Goal: Find contact information: Obtain details needed to contact an individual or organization

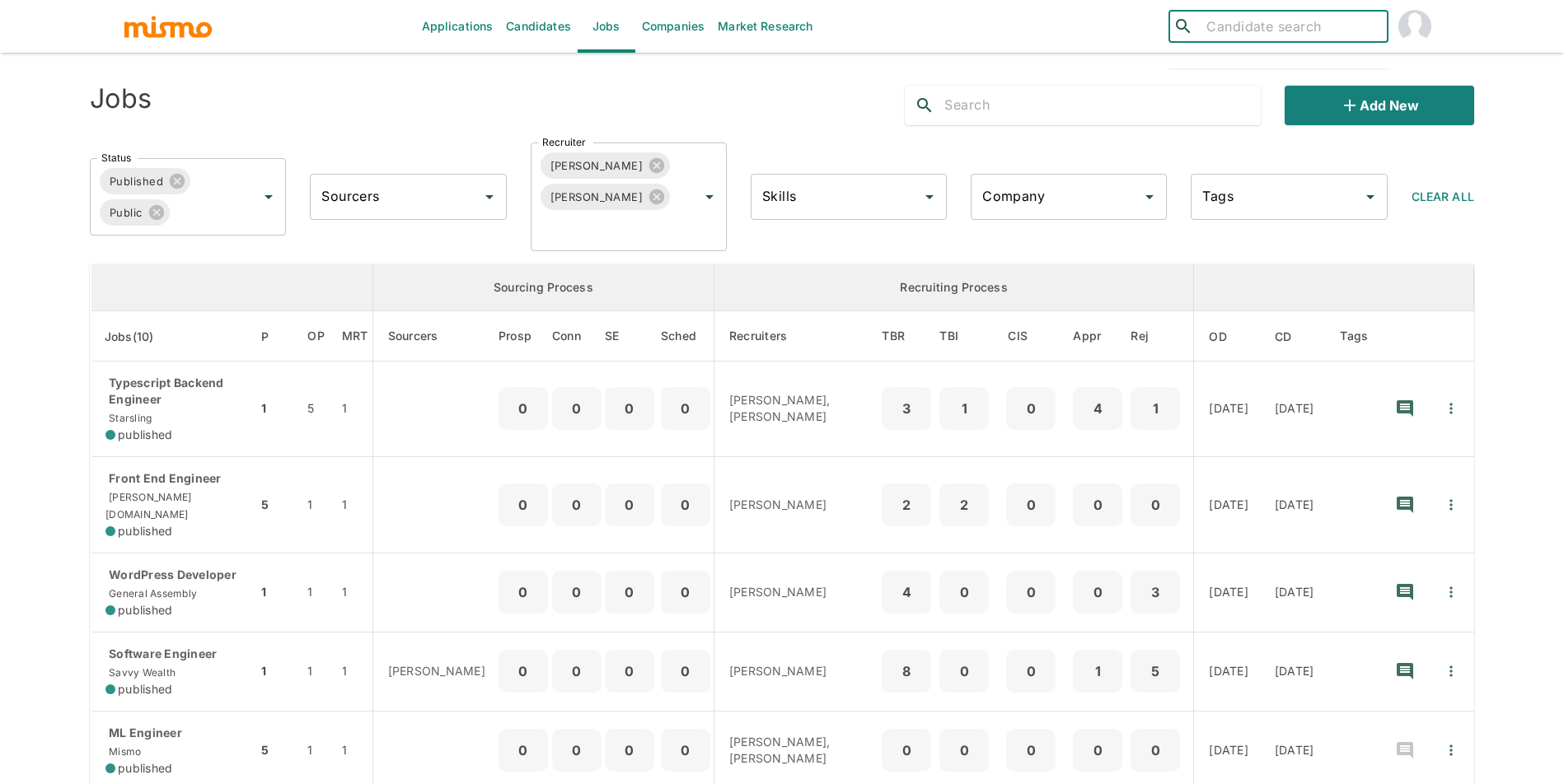
scroll to position [26, 0]
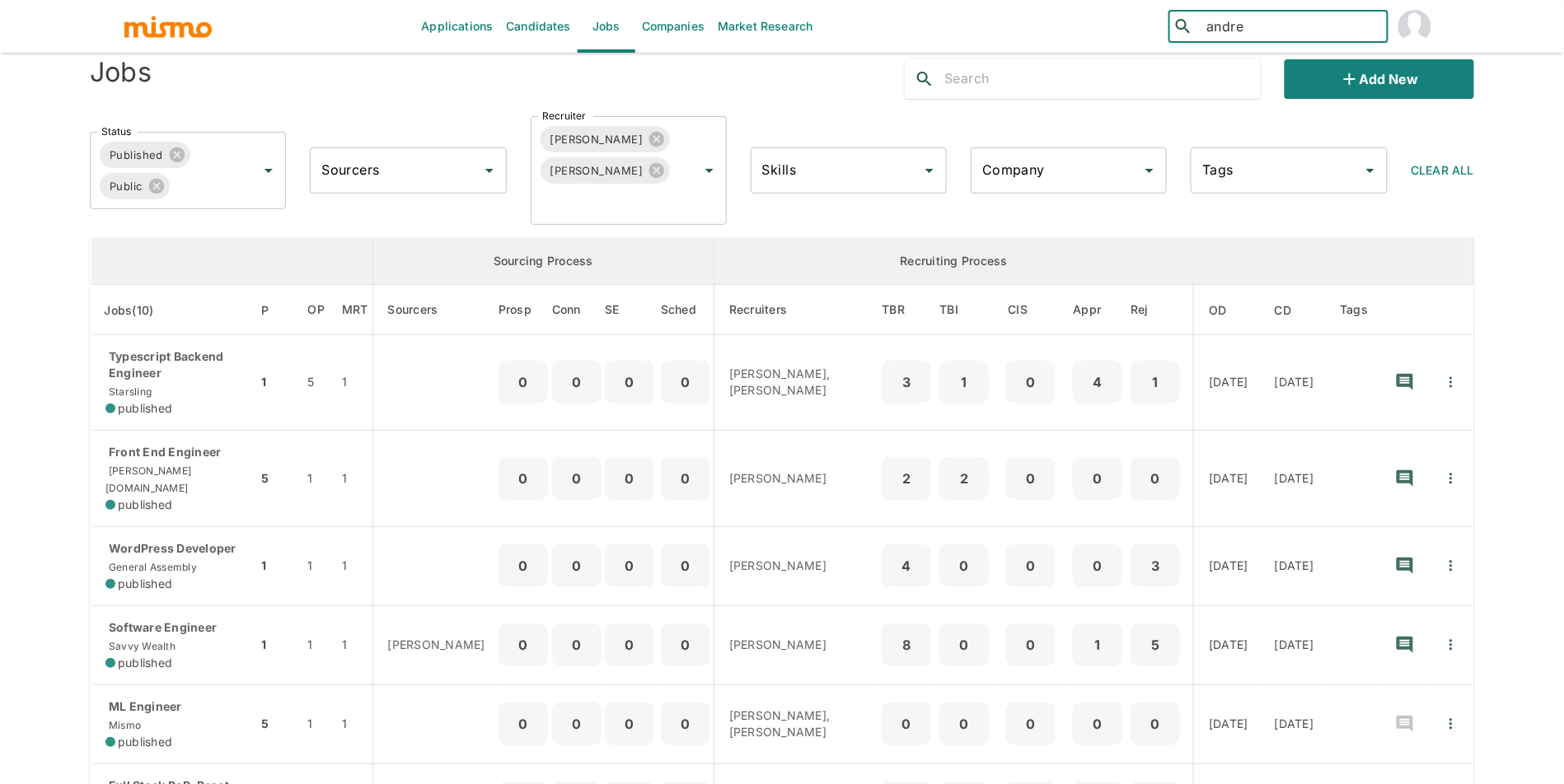
type input "andrey"
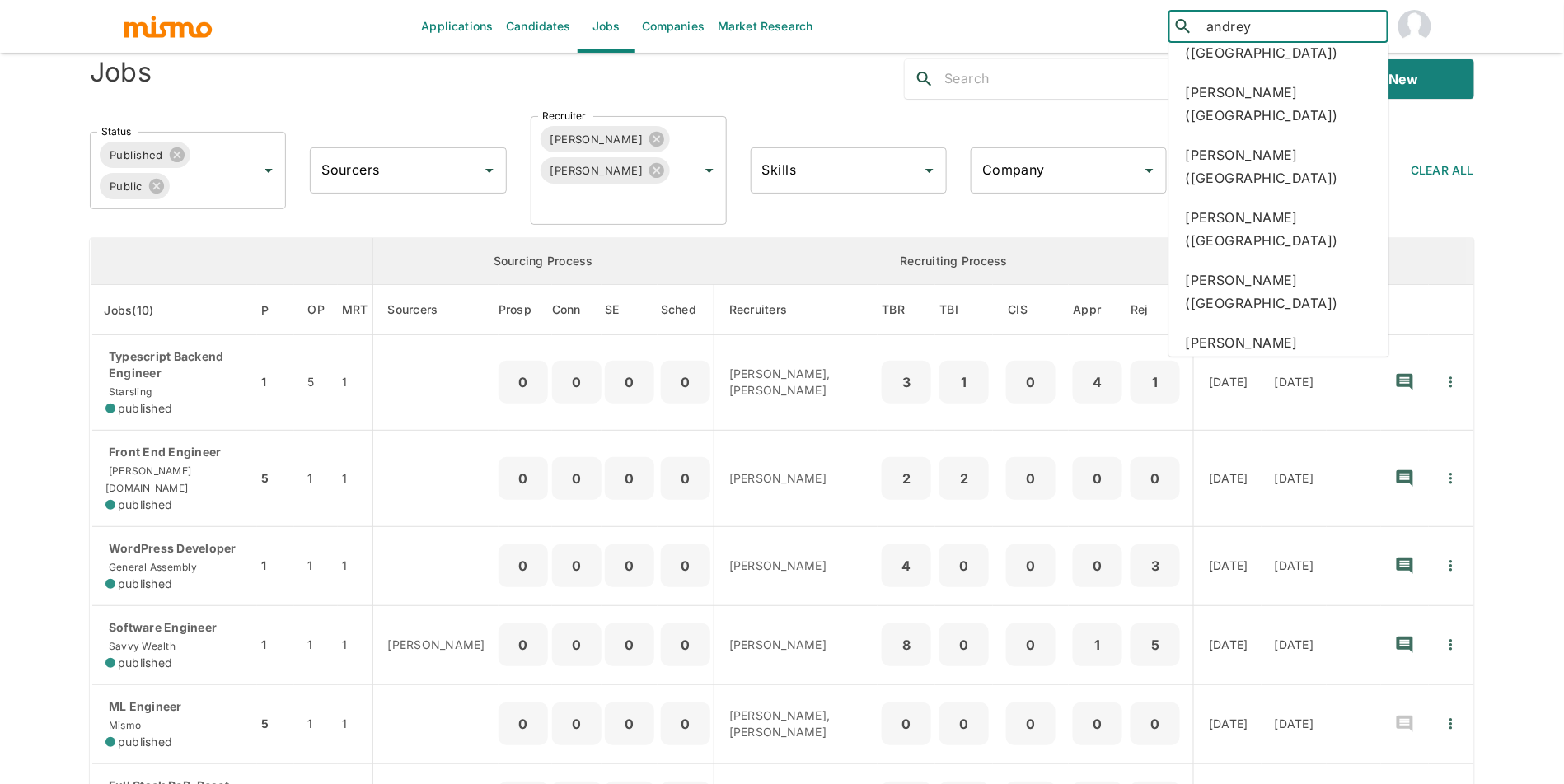
scroll to position [239, 0]
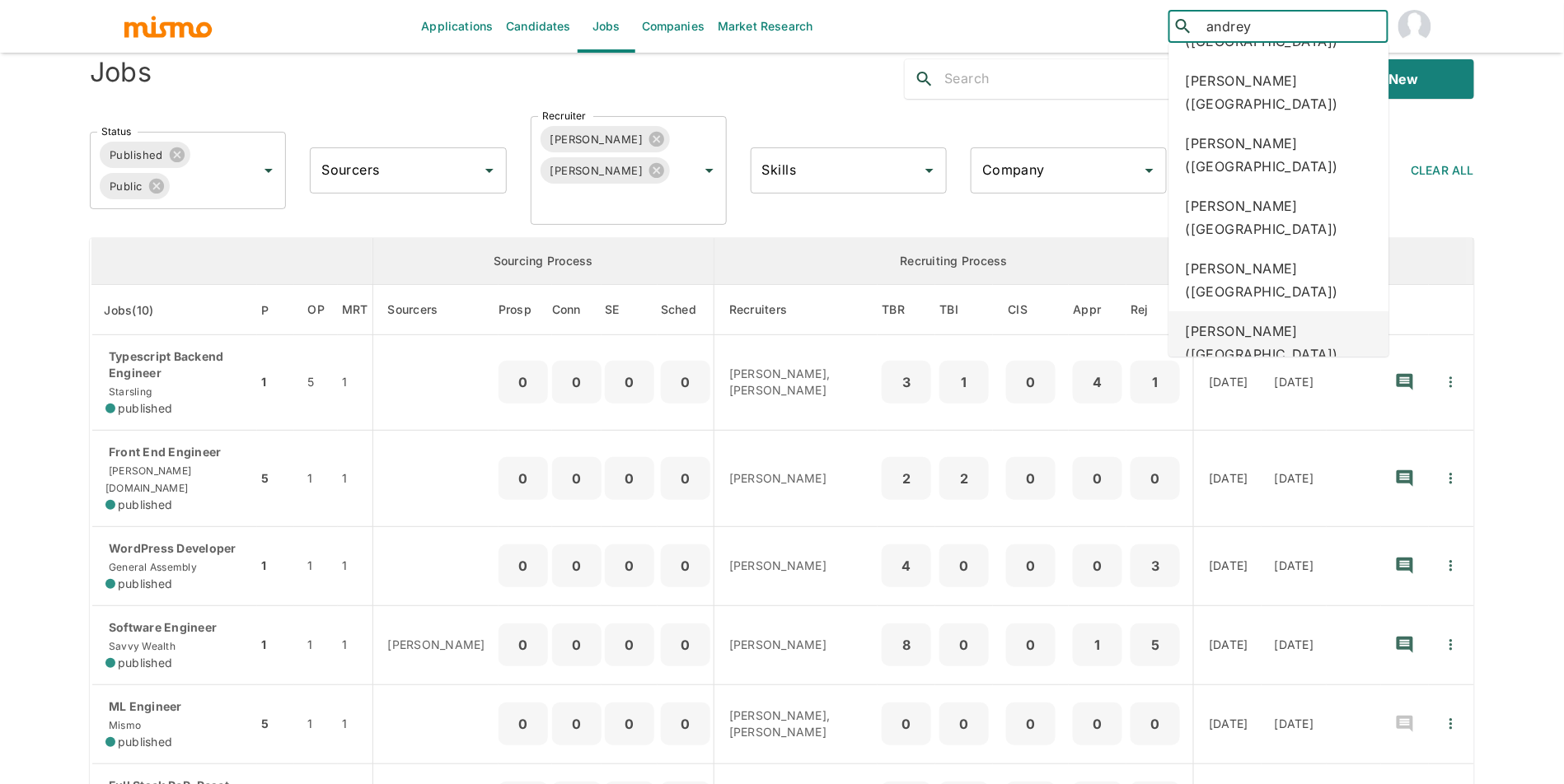
click at [1328, 343] on div "[PERSON_NAME] ([GEOGRAPHIC_DATA])" at bounding box center [1279, 342] width 220 height 62
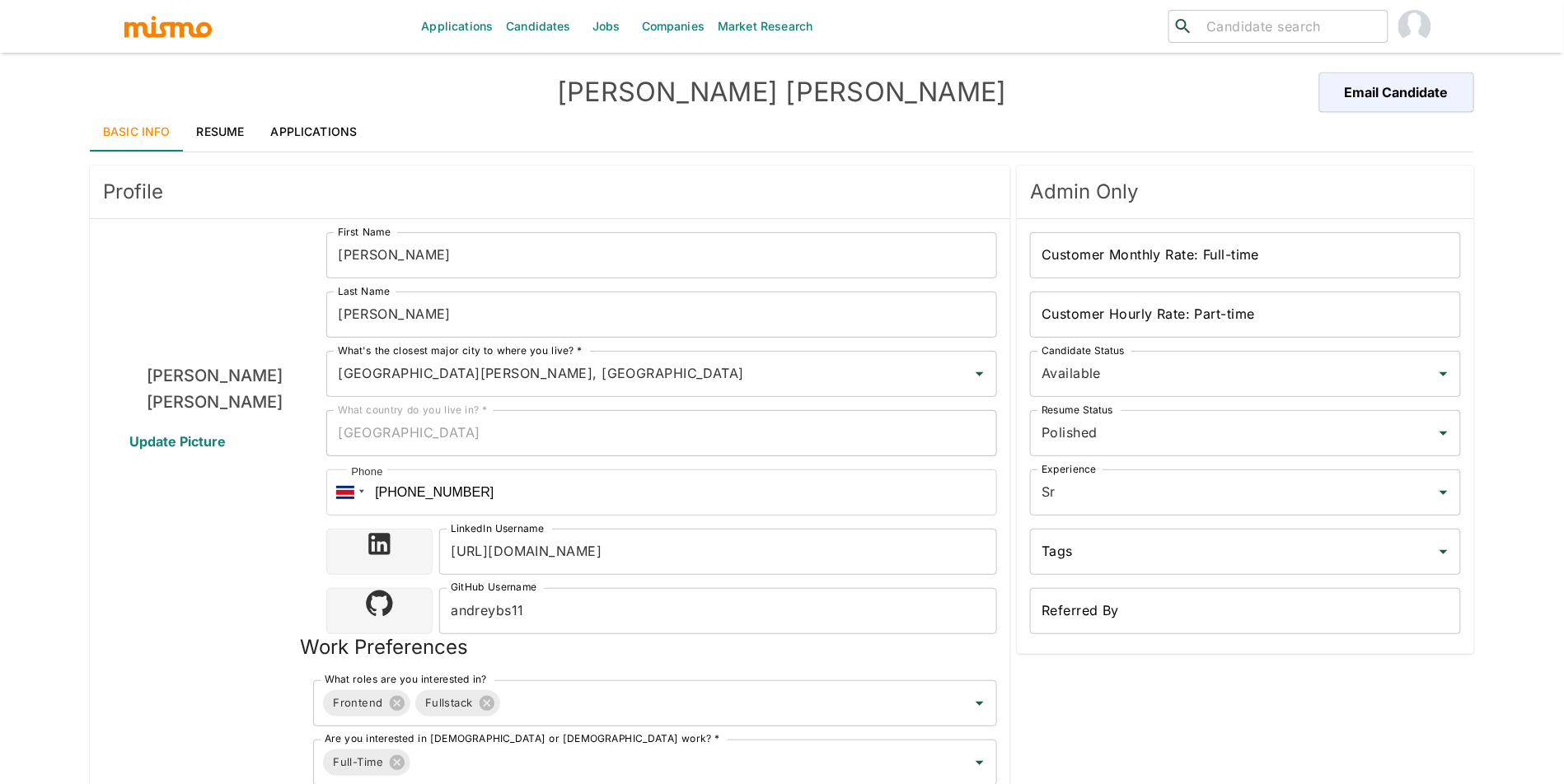
click at [193, 140] on link "Resume" at bounding box center [221, 132] width 74 height 40
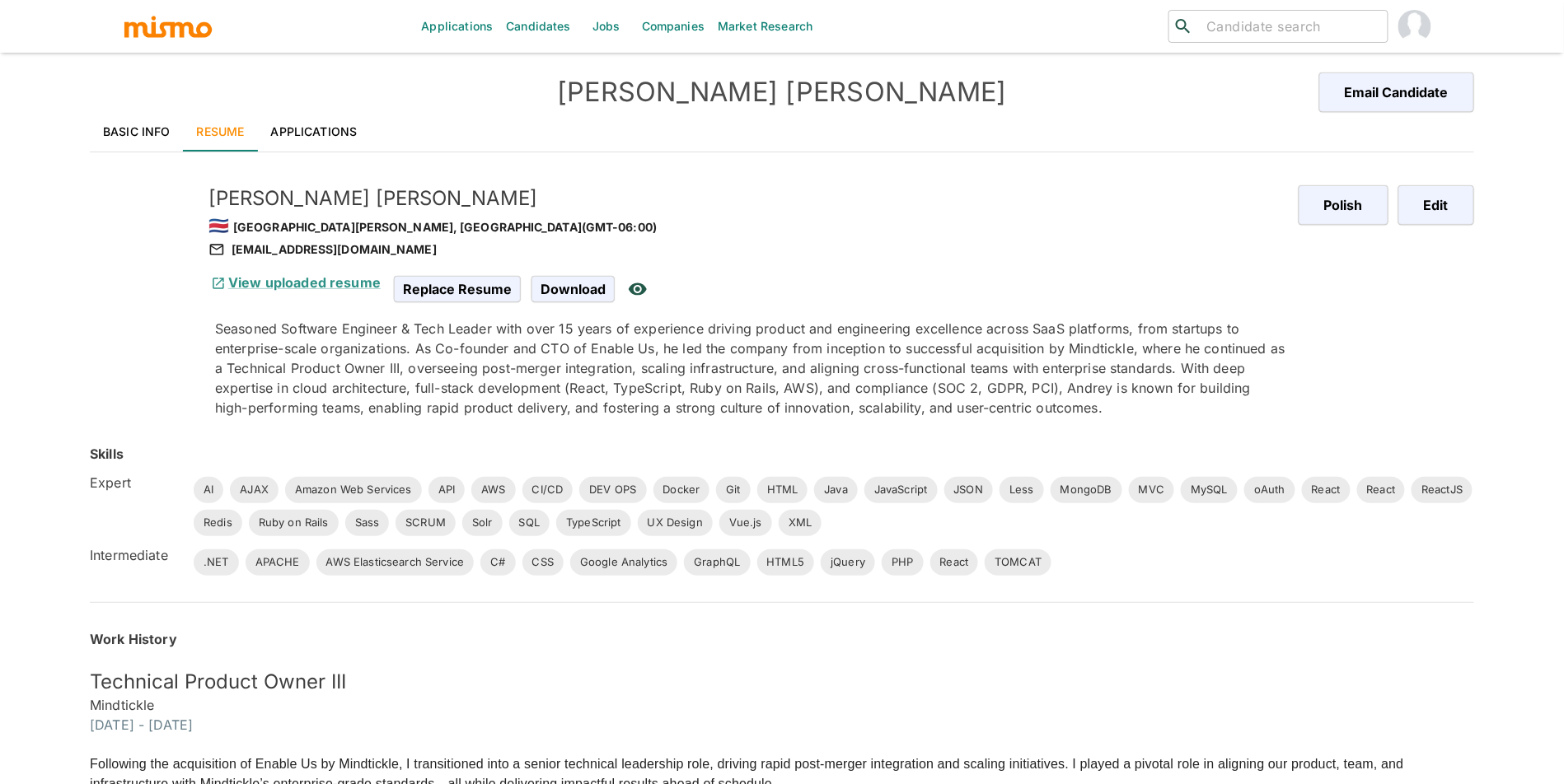
click at [303, 196] on h5 "Andrey Bolaños Sandoval" at bounding box center [746, 199] width 1077 height 26
click at [331, 197] on h5 "Andrey Bolaños Sandoval" at bounding box center [746, 199] width 1077 height 26
drag, startPoint x: 279, startPoint y: 193, endPoint x: 475, endPoint y: 195, distance: 196.0
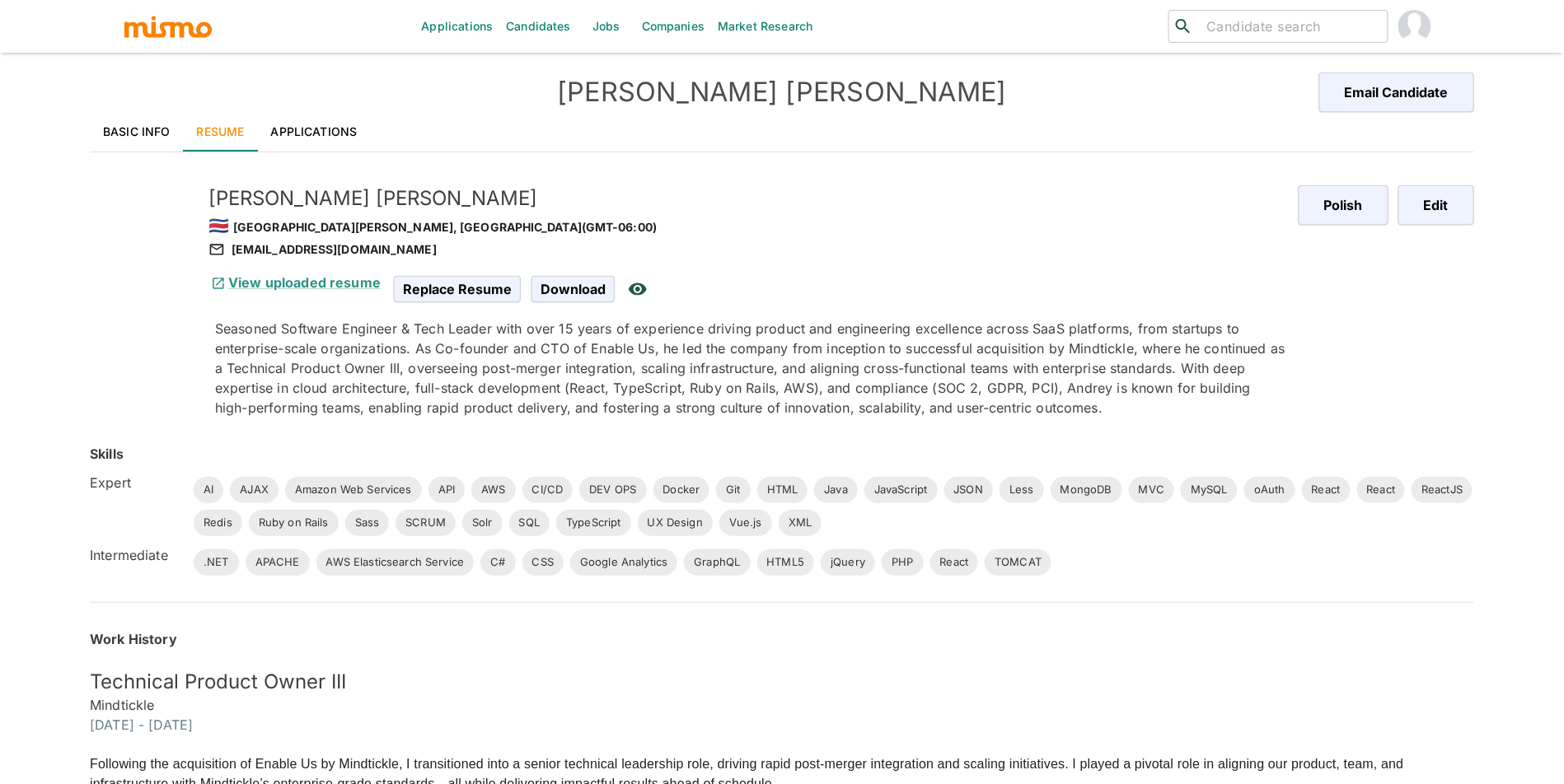
click at [475, 195] on h5 "Andrey Bolaños Sandoval" at bounding box center [746, 199] width 1077 height 26
drag, startPoint x: 436, startPoint y: 200, endPoint x: 286, endPoint y: 194, distance: 150.1
click at [286, 194] on h5 "Andrey Bolaños Sandoval" at bounding box center [746, 199] width 1077 height 26
copy h5 "Bolaños Sandoval"
click at [291, 254] on div "andreybs11@gmail.com" at bounding box center [746, 249] width 1077 height 20
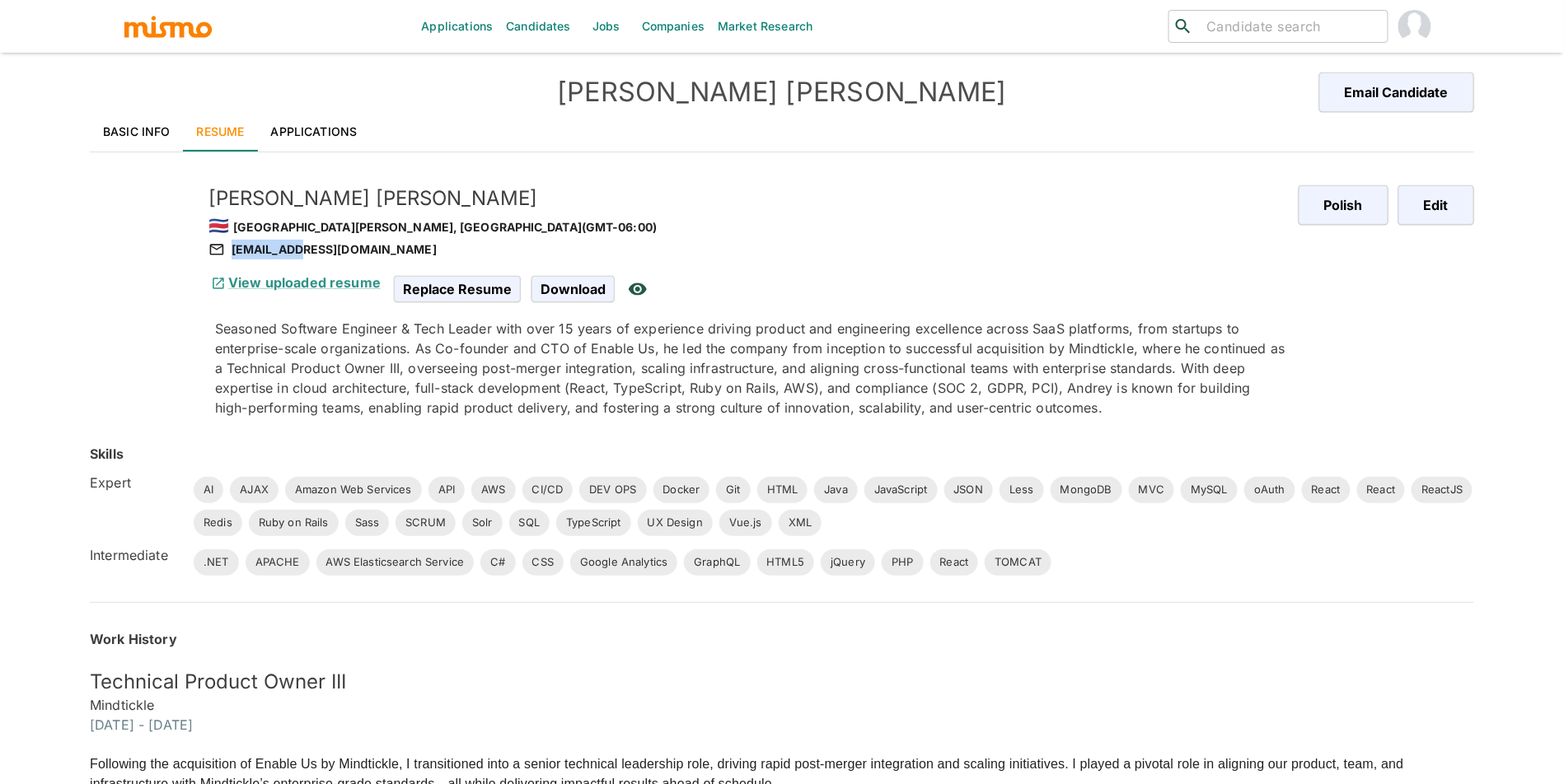
click at [291, 254] on div "andreybs11@gmail.com" at bounding box center [746, 249] width 1077 height 20
copy div "andreybs11@gmail.com"
click at [572, 290] on span "Download" at bounding box center [575, 289] width 88 height 32
click at [322, 127] on link "Applications" at bounding box center [314, 132] width 112 height 40
